Goal: Obtain resource: Obtain resource

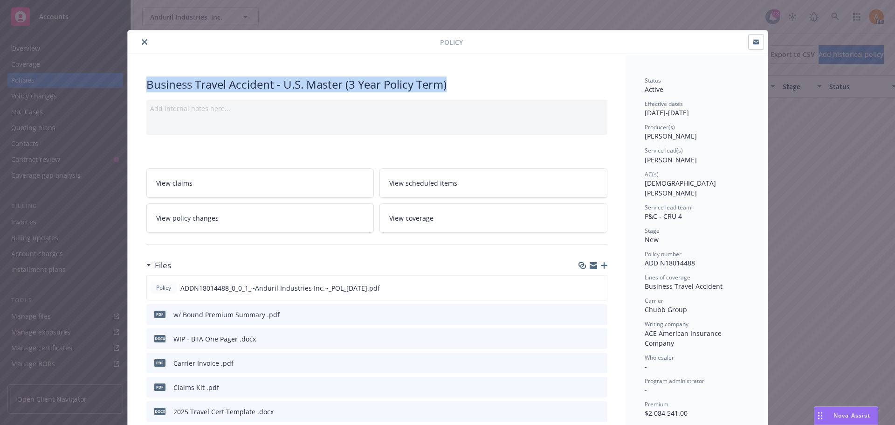
scroll to position [633, 0]
click at [141, 45] on button "close" at bounding box center [144, 41] width 11 height 11
click at [140, 39] on button "close" at bounding box center [144, 41] width 11 height 11
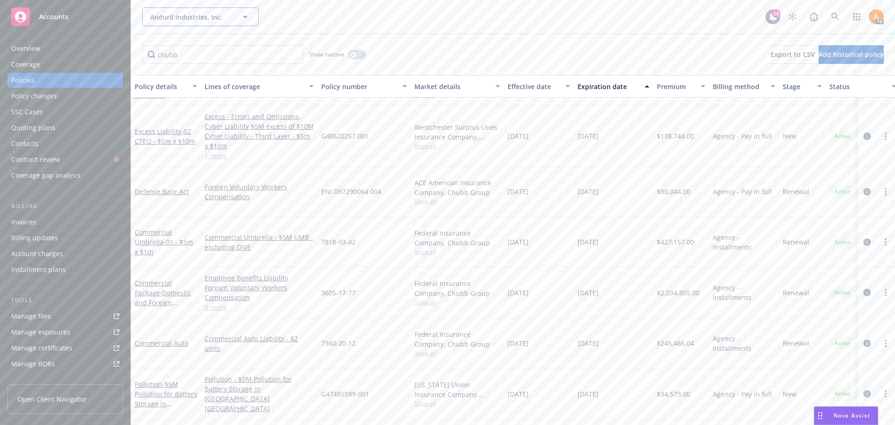
click at [203, 21] on span "Anduril Industries, Inc." at bounding box center [190, 17] width 81 height 10
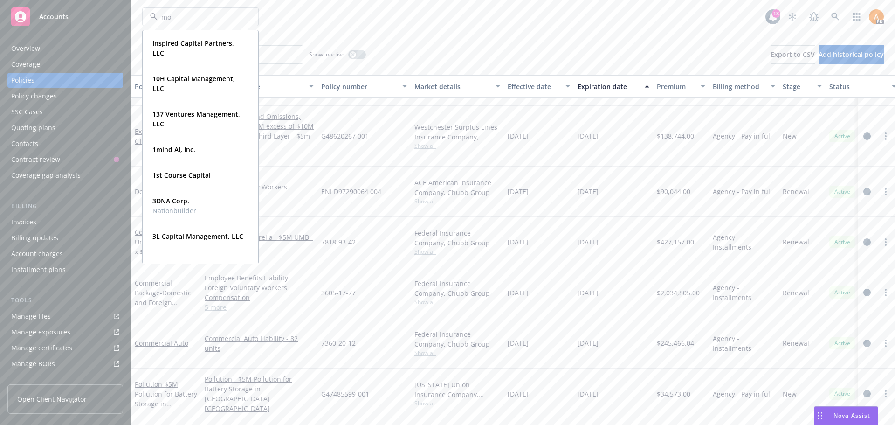
type input "molo"
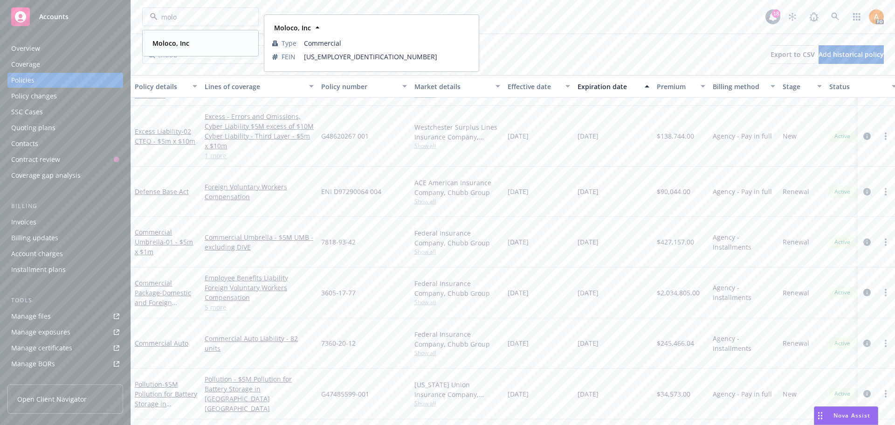
click at [169, 38] on span "Moloco, Inc" at bounding box center [170, 43] width 37 height 10
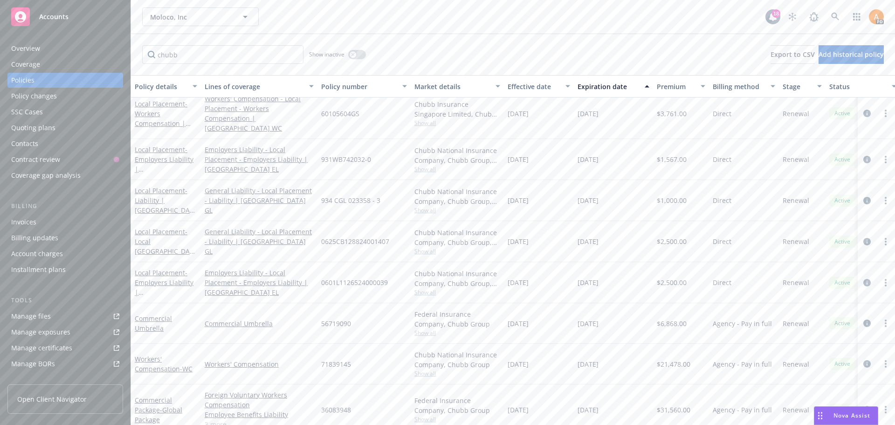
scroll to position [466, 0]
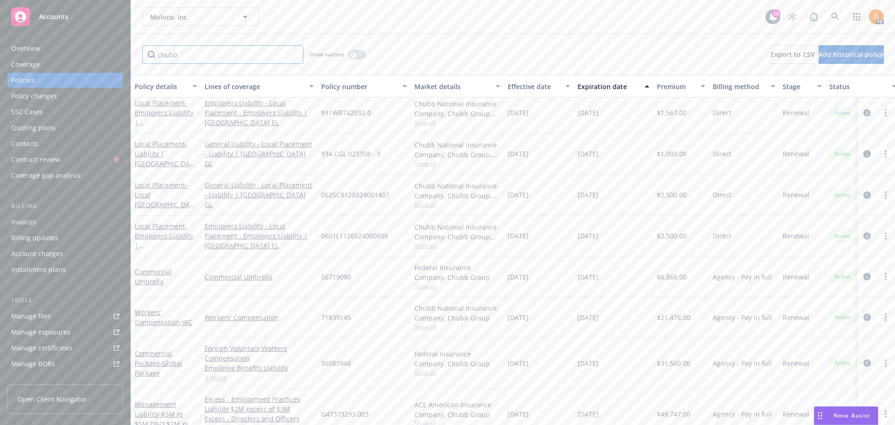
click at [166, 55] on input "chubb" at bounding box center [222, 54] width 161 height 19
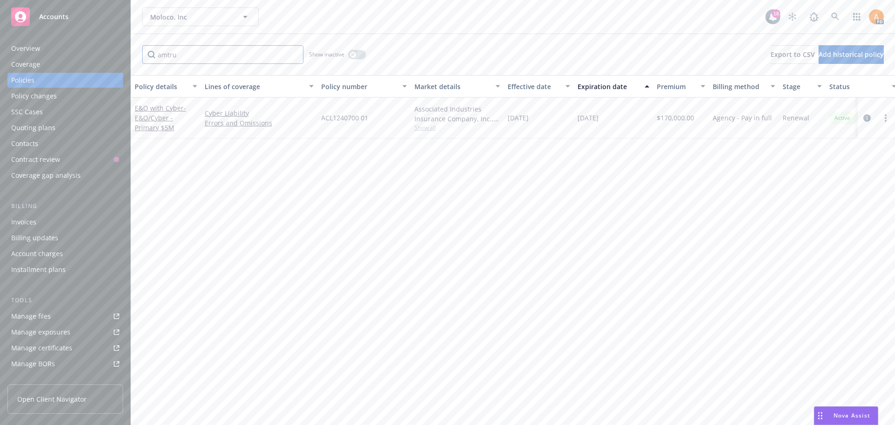
scroll to position [0, 0]
type input "amtrust"
click at [164, 112] on div "E&O with Cyber - E&O/Cyber - Primary $5M" at bounding box center [166, 117] width 62 height 29
click at [164, 115] on span "- E&O/Cyber - Primary $5M" at bounding box center [160, 117] width 51 height 28
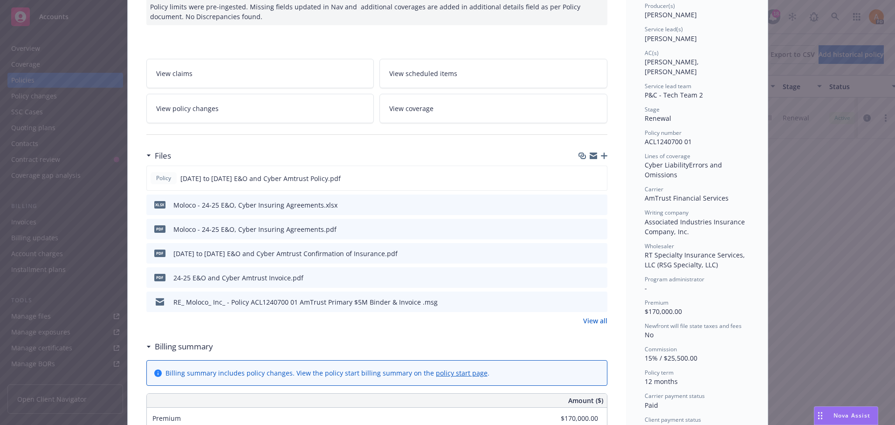
scroll to position [140, 0]
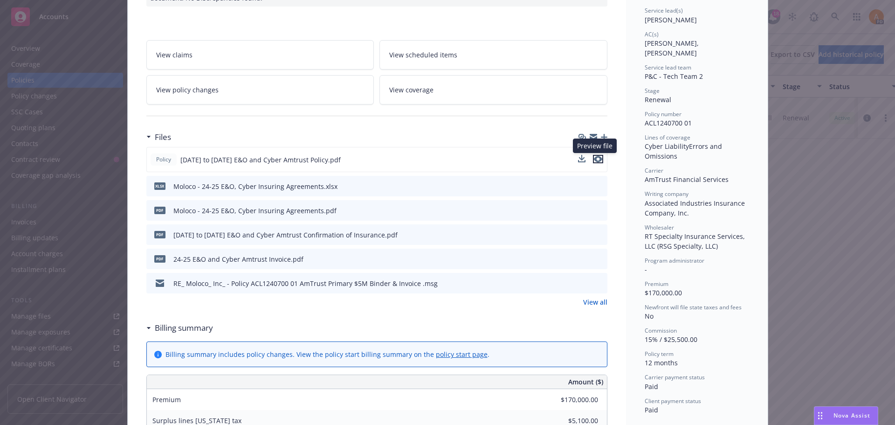
click at [594, 158] on icon "preview file" at bounding box center [598, 159] width 8 height 7
